Goal: Task Accomplishment & Management: Use online tool/utility

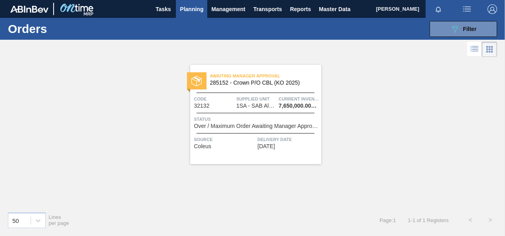
click at [206, 101] on span "Code" at bounding box center [214, 99] width 41 height 8
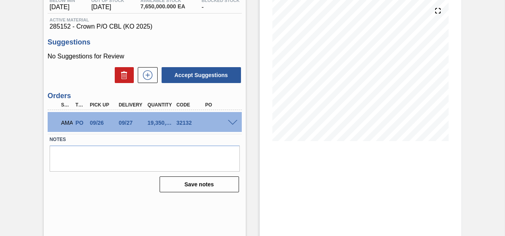
scroll to position [106, 0]
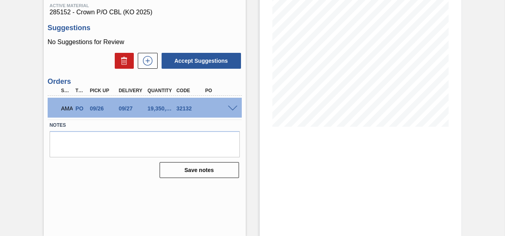
click at [231, 108] on span at bounding box center [233, 109] width 10 height 6
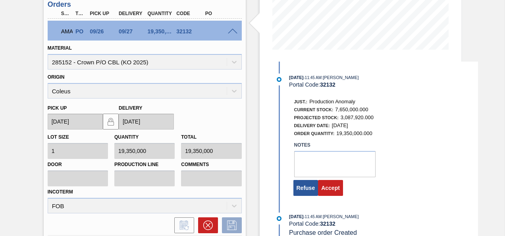
scroll to position [248, 0]
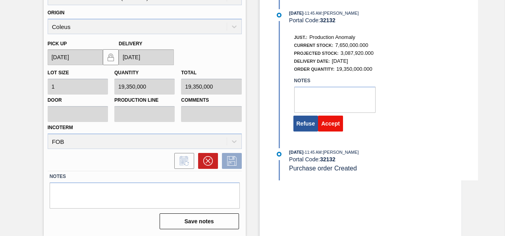
click at [333, 120] on button "Accept" at bounding box center [330, 124] width 25 height 16
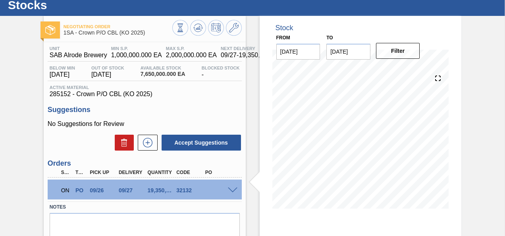
scroll to position [20, 0]
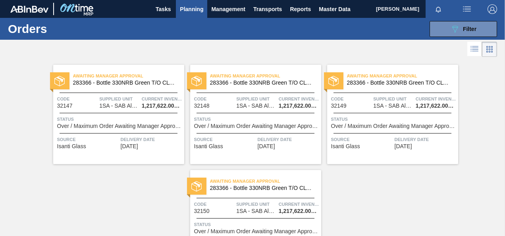
click at [95, 140] on span "Source" at bounding box center [88, 139] width 62 height 8
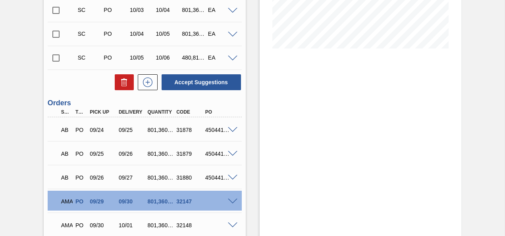
scroll to position [191, 0]
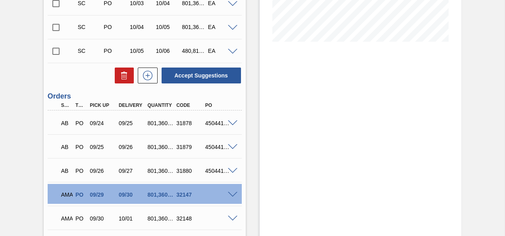
click at [232, 217] on span at bounding box center [233, 219] width 10 height 6
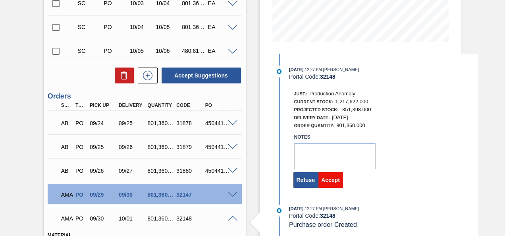
click at [327, 183] on button "Accept" at bounding box center [330, 180] width 25 height 16
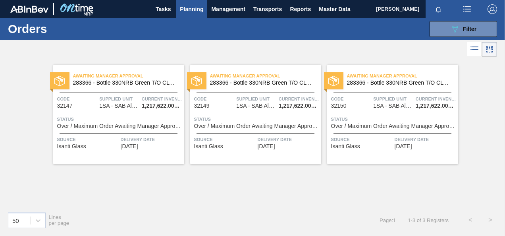
click at [142, 124] on span "Over / Maximum Order Awaiting Manager Approval" at bounding box center [119, 126] width 125 height 6
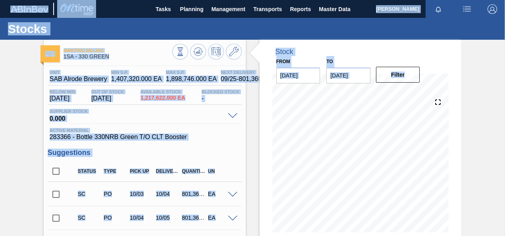
drag, startPoint x: 504, startPoint y: 90, endPoint x: 506, endPoint y: 159, distance: 68.8
click at [505, 0] on html "Tasks Planning Management Transports Reports Master Data Tshepo Lekgotla Mark a…" at bounding box center [252, 0] width 505 height 0
drag, startPoint x: 506, startPoint y: 159, endPoint x: 485, endPoint y: 184, distance: 33.3
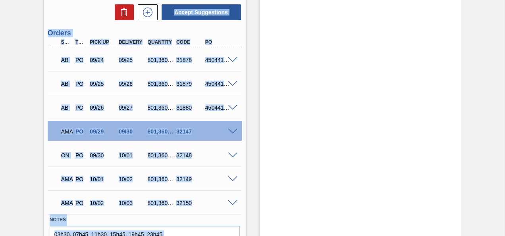
scroll to position [256, 0]
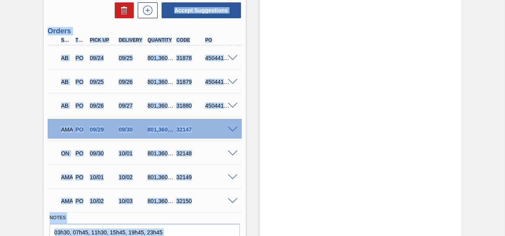
click at [232, 199] on span at bounding box center [233, 201] width 10 height 6
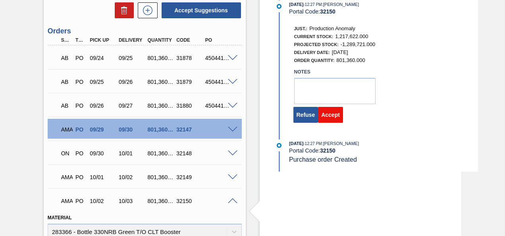
click at [330, 114] on button "Accept" at bounding box center [330, 115] width 25 height 16
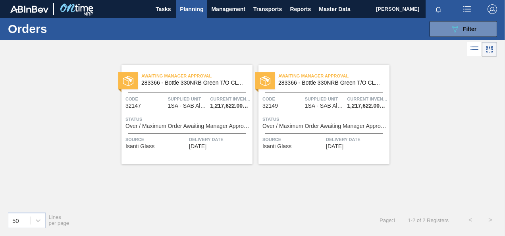
click at [188, 111] on div "Awaiting Manager Approval 283366 - Bottle 330NRB Green T/O CLT Booster Code 321…" at bounding box center [187, 114] width 131 height 99
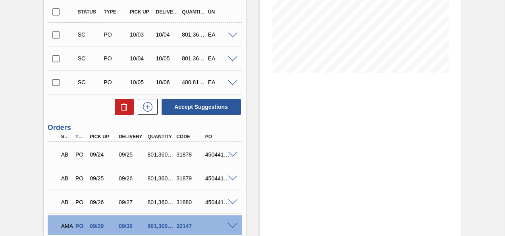
scroll to position [166, 0]
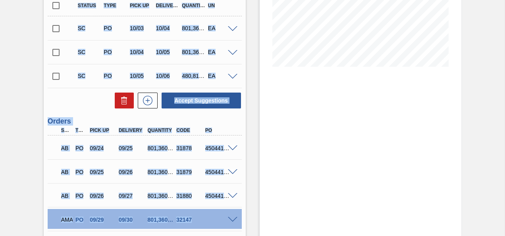
drag, startPoint x: 504, startPoint y: 167, endPoint x: 505, endPoint y: 195, distance: 28.2
click at [505, 195] on main "Tasks Planning Management Transports Reports Master Data Tshepo Lekgotla Mark a…" at bounding box center [252, 118] width 505 height 236
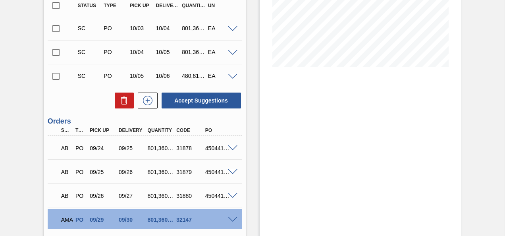
click at [232, 219] on span at bounding box center [233, 220] width 10 height 6
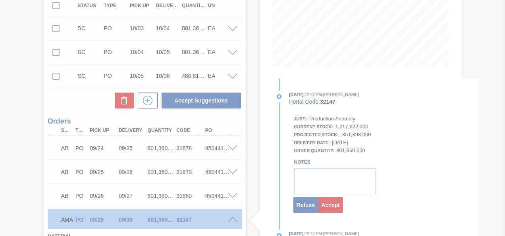
click at [333, 208] on div at bounding box center [252, 118] width 505 height 236
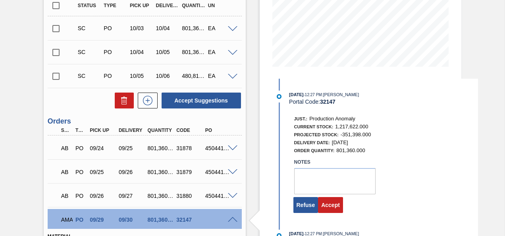
click at [333, 208] on button "Accept" at bounding box center [330, 205] width 25 height 16
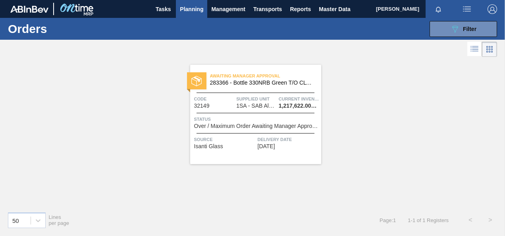
click at [248, 126] on span "Over / Maximum Order Awaiting Manager Approval" at bounding box center [256, 126] width 125 height 6
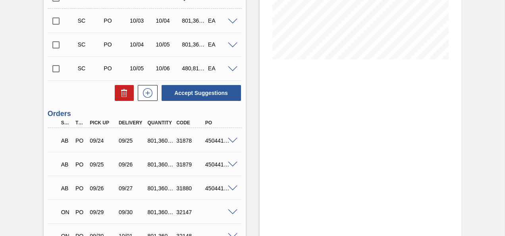
scroll to position [199, 0]
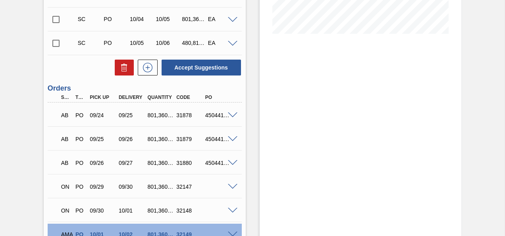
click at [234, 231] on div at bounding box center [234, 234] width 16 height 6
click at [232, 233] on span at bounding box center [233, 235] width 10 height 6
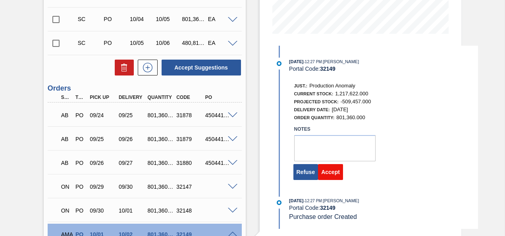
click at [331, 175] on button "Accept" at bounding box center [330, 172] width 25 height 16
